Goal: Find specific page/section: Find specific page/section

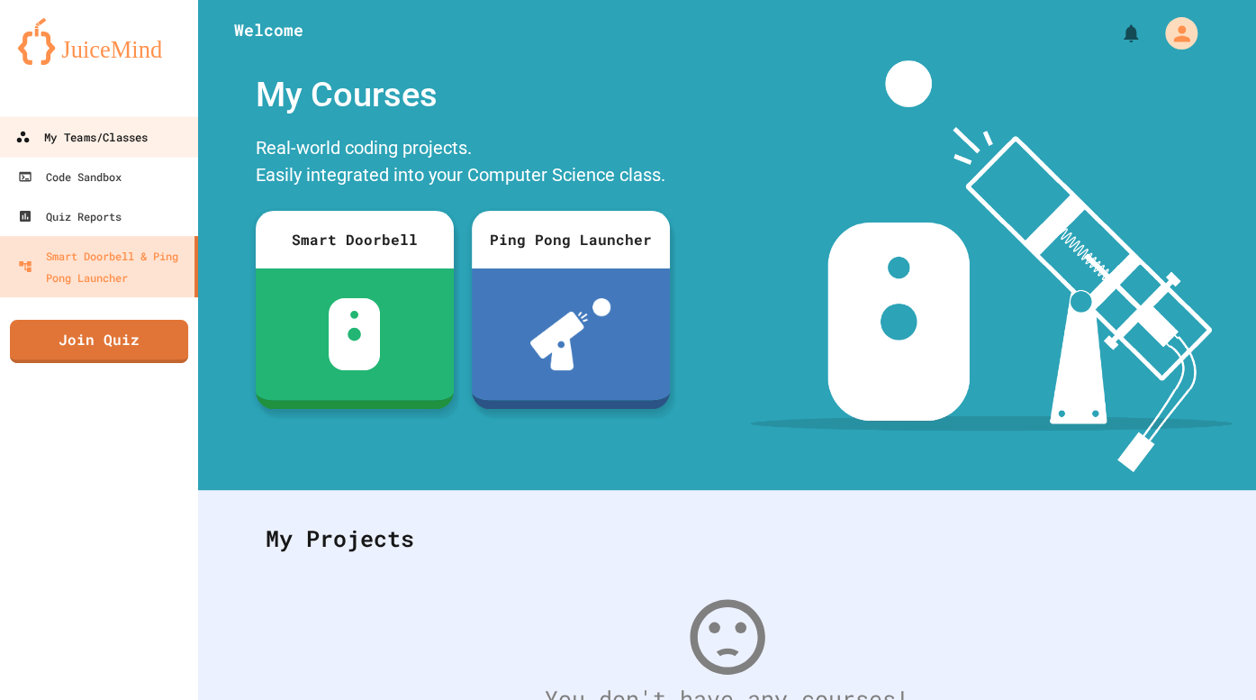
click at [93, 129] on div "My Teams/Classes" at bounding box center [81, 137] width 132 height 23
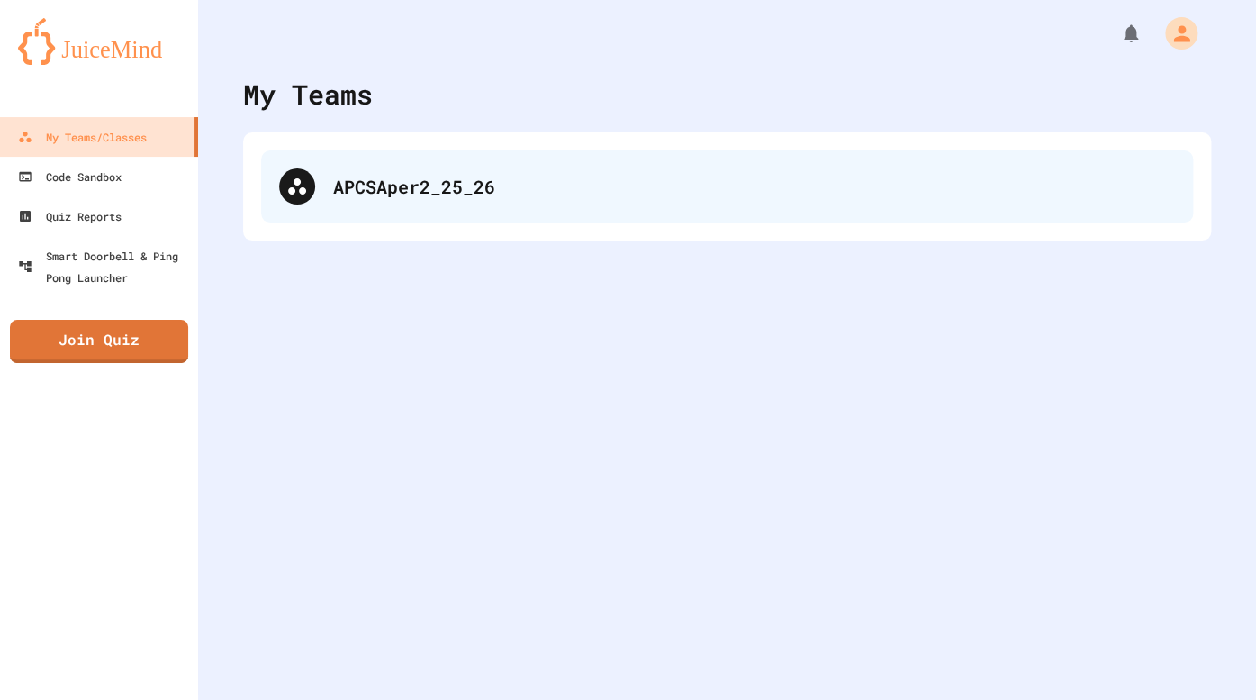
click at [476, 192] on div "APCSAper2_25_26" at bounding box center [754, 186] width 842 height 27
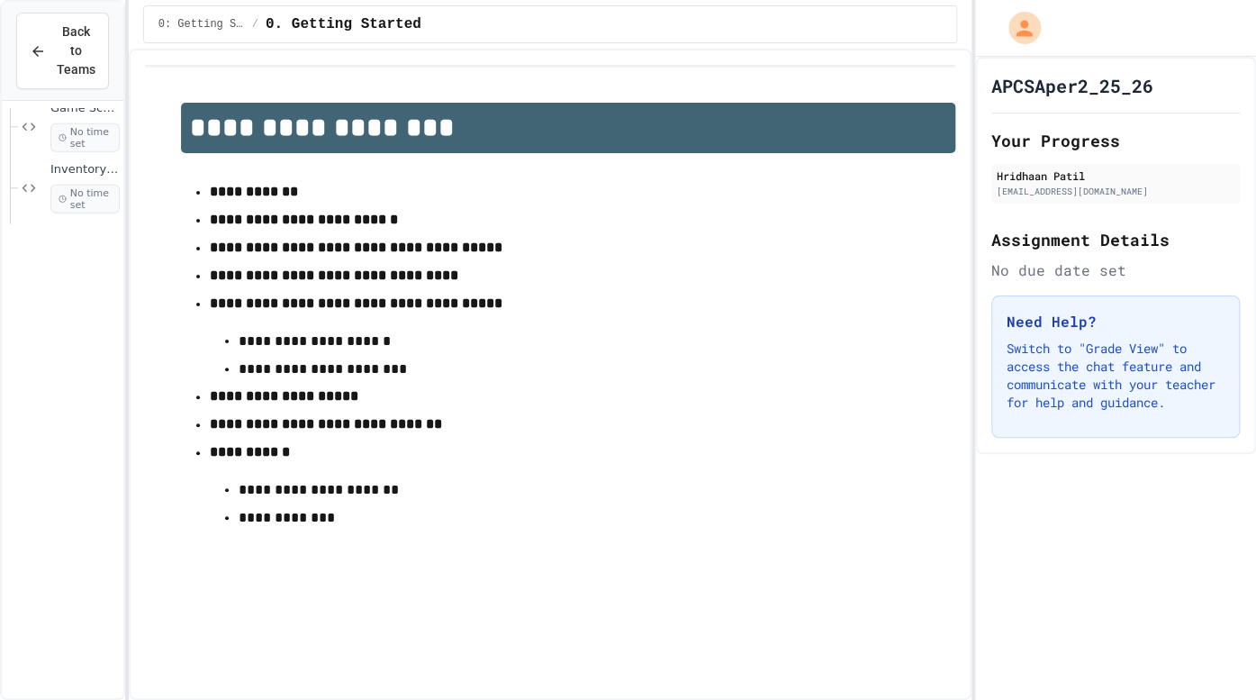
scroll to position [2267, 0]
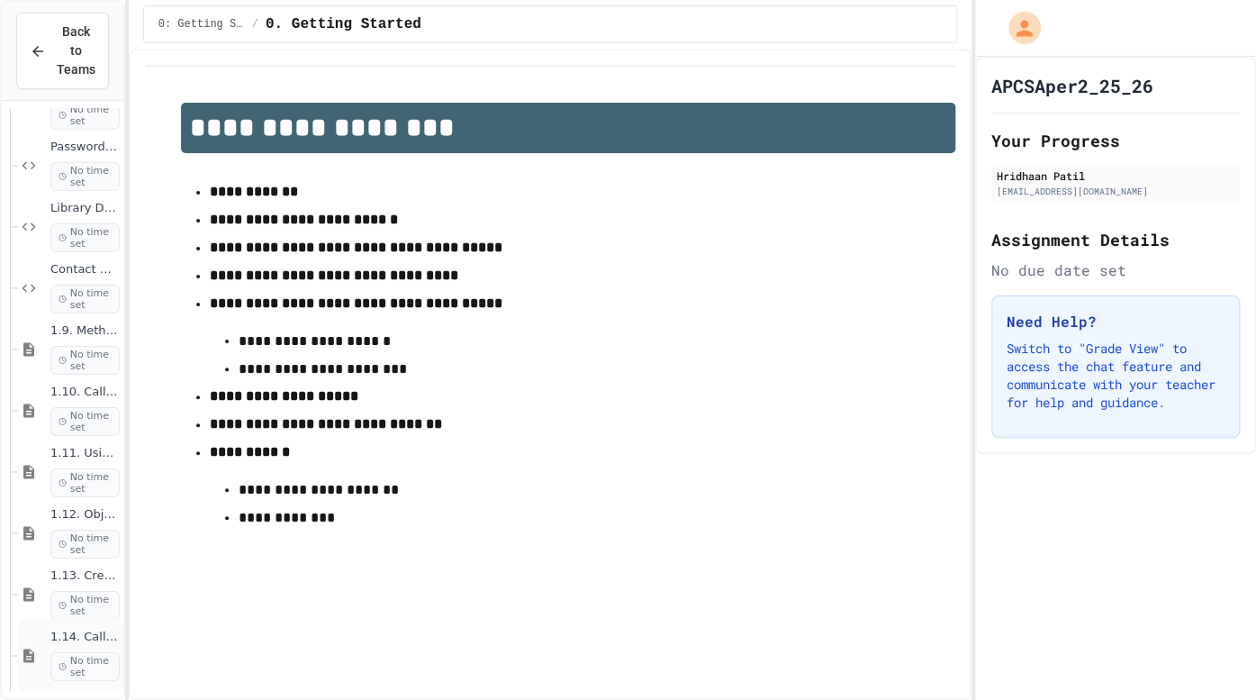
click at [50, 653] on span "No time set" at bounding box center [84, 666] width 69 height 29
